Goal: Navigation & Orientation: Understand site structure

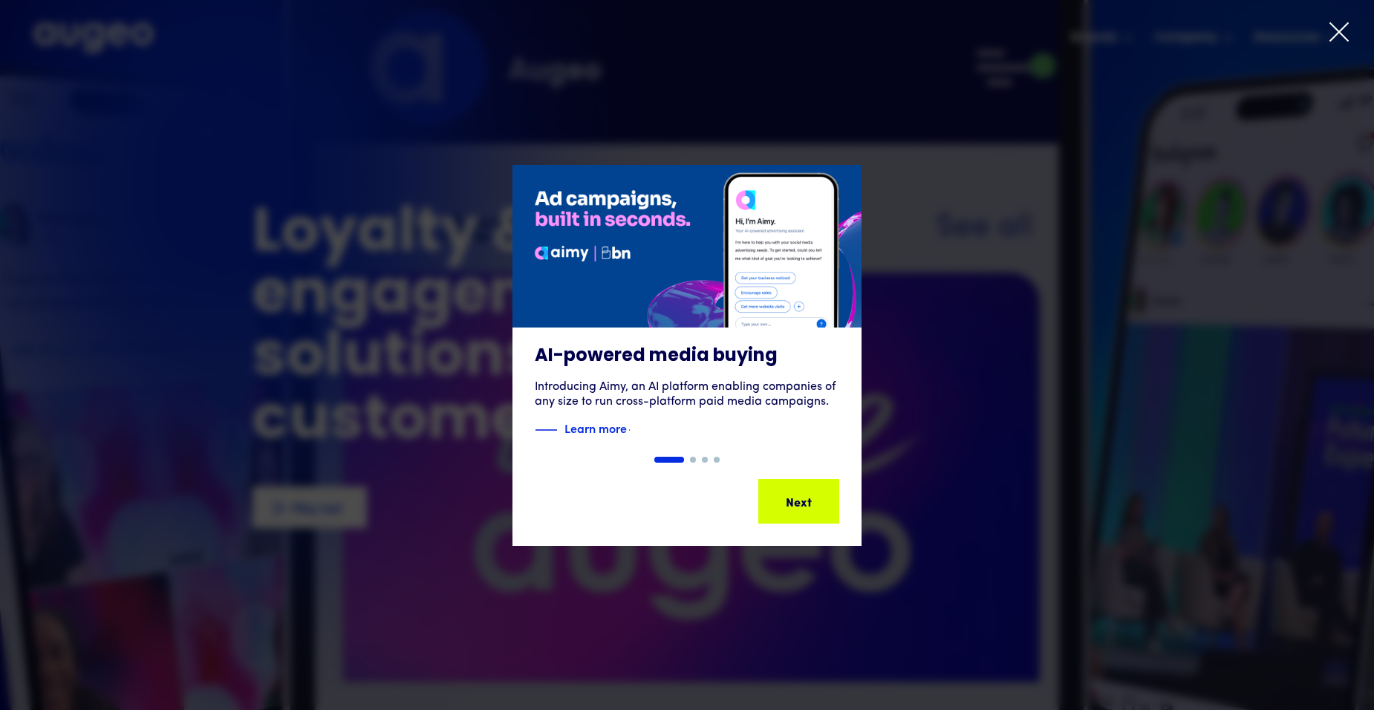
click at [1350, 29] on icon at bounding box center [1339, 32] width 22 height 22
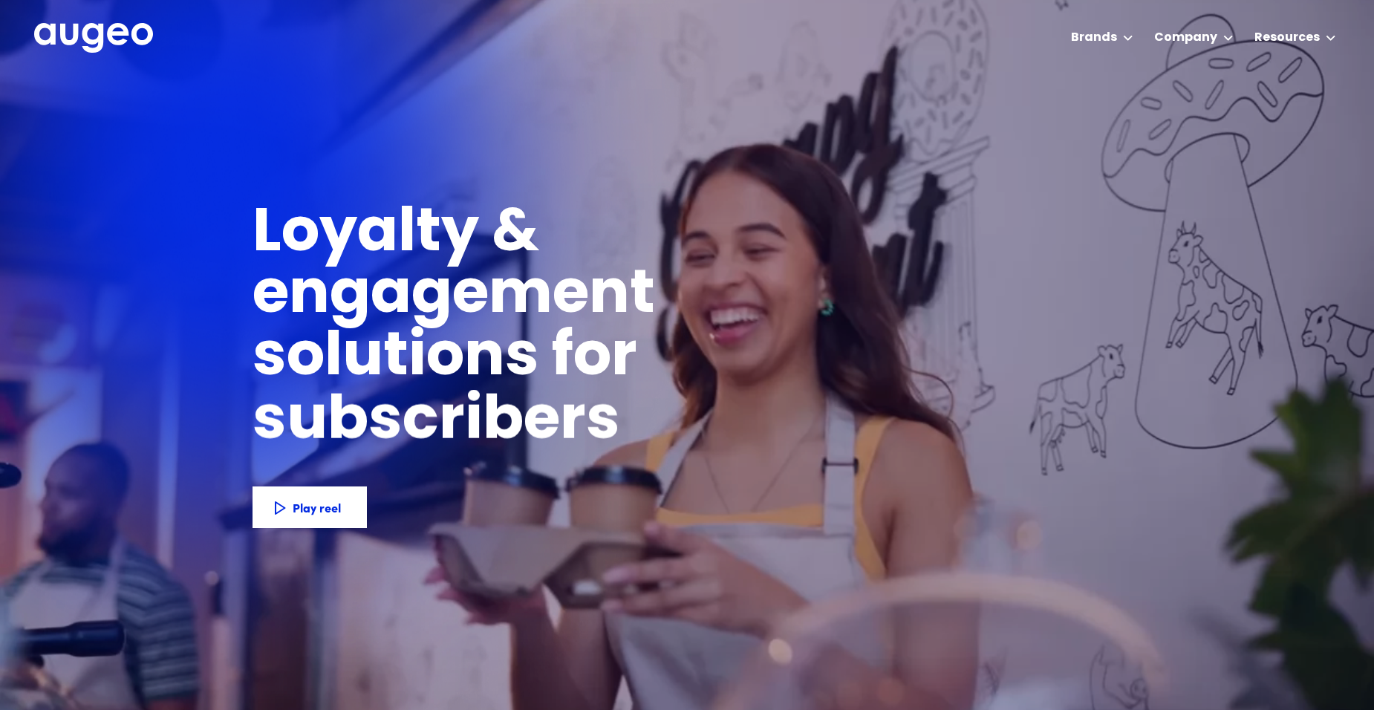
click at [1090, 448] on div "Loyalty & engagement solutions for employees members customers subscribers part…" at bounding box center [687, 392] width 869 height 470
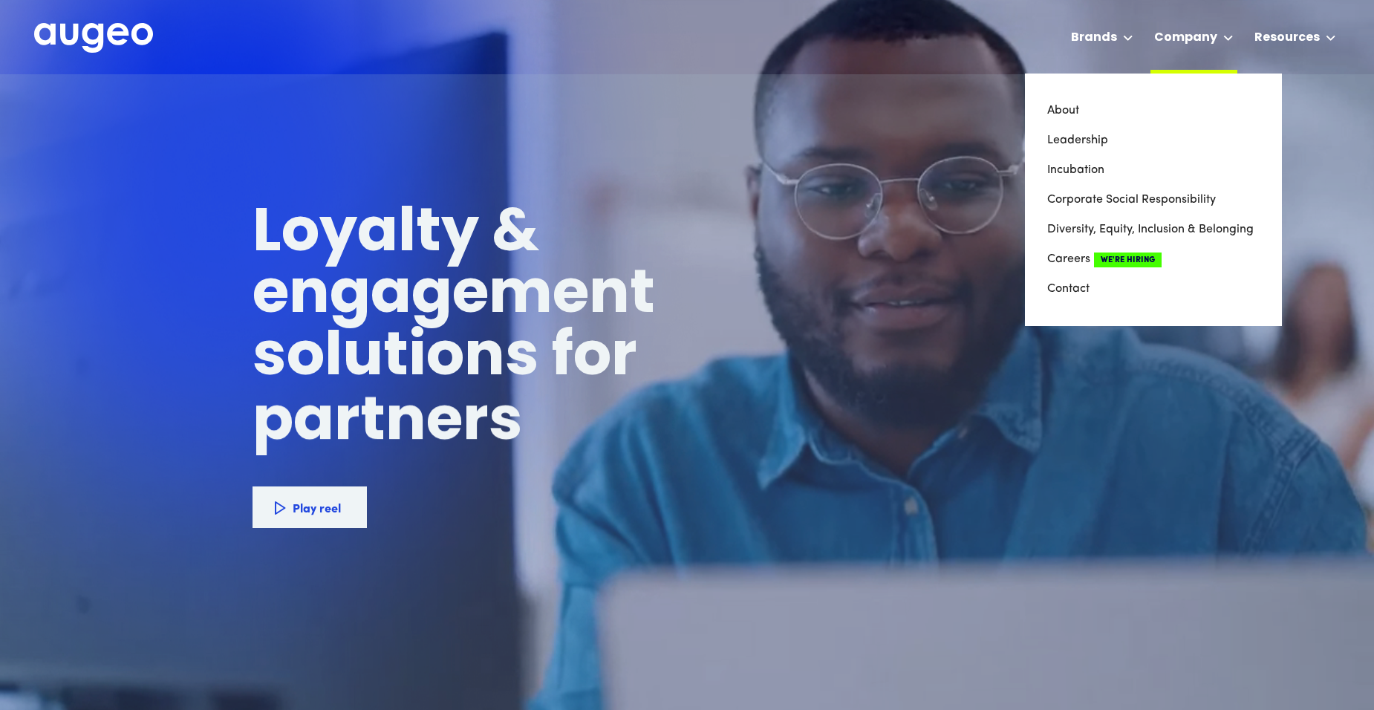
click at [1208, 35] on div "Company" at bounding box center [1185, 38] width 63 height 18
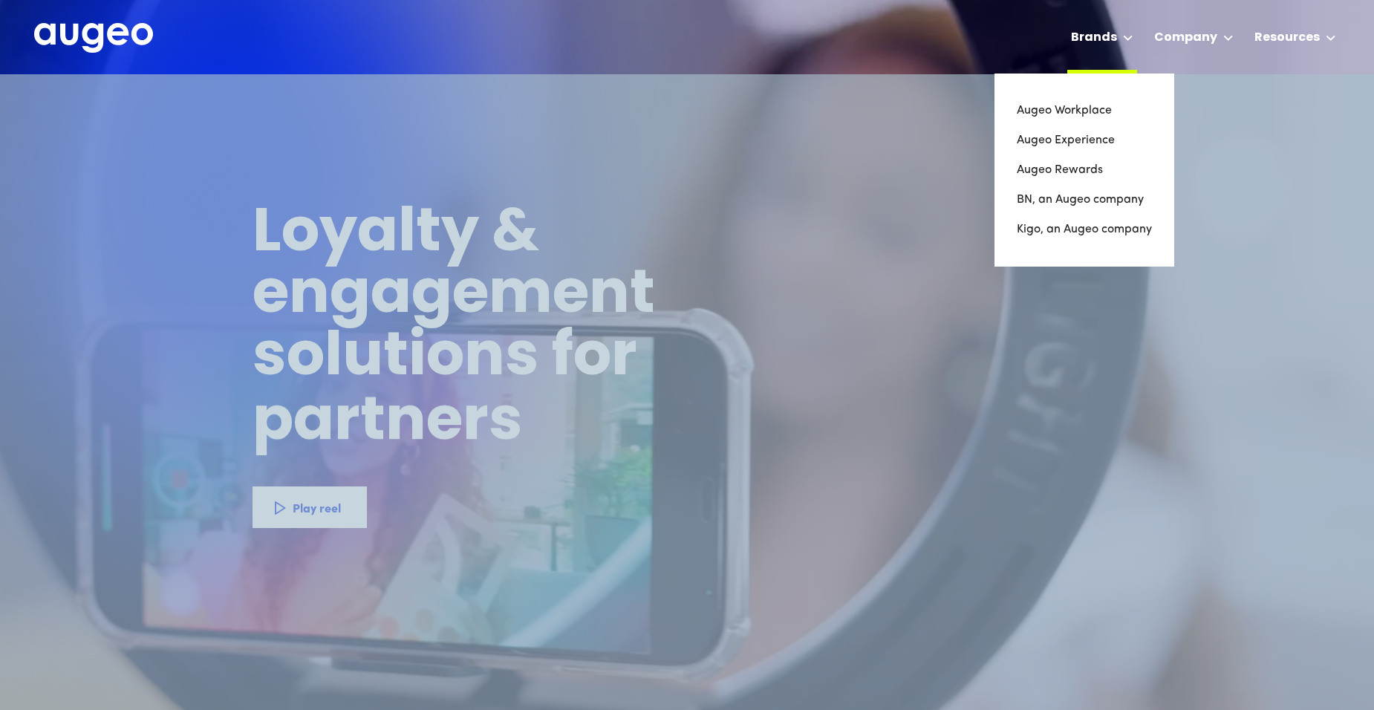
click at [1129, 35] on icon at bounding box center [1128, 38] width 10 height 6
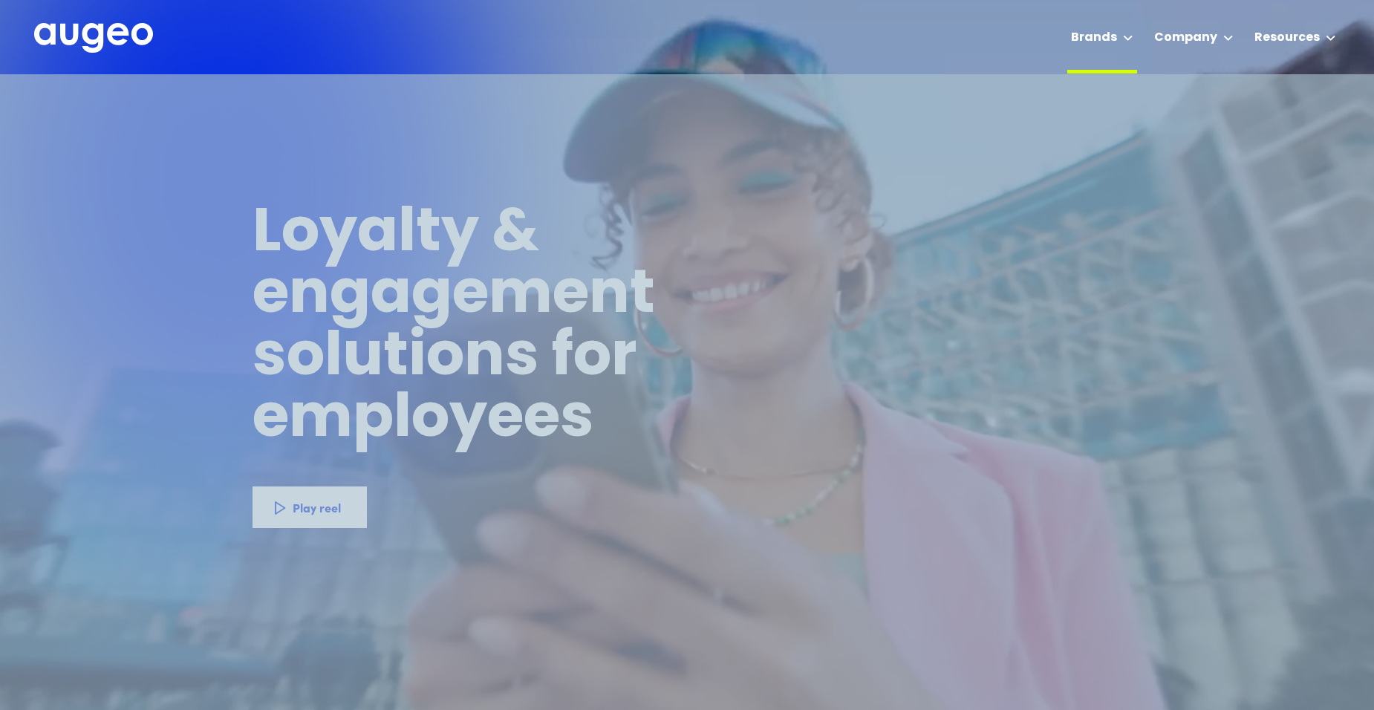
click at [1130, 35] on icon at bounding box center [1128, 38] width 10 height 6
